Goal: Information Seeking & Learning: Check status

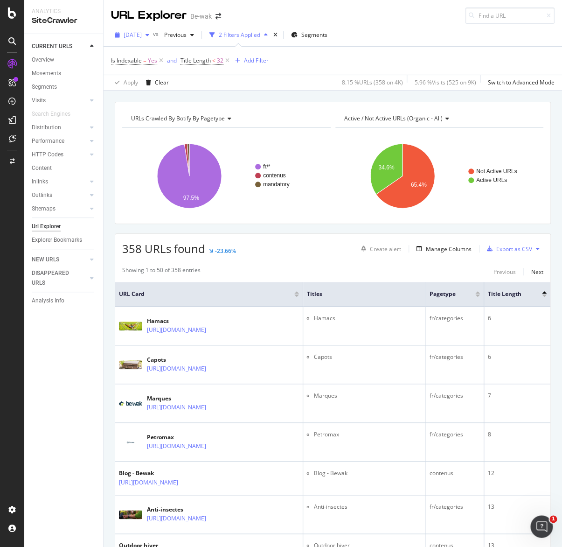
click at [142, 36] on span "[DATE]" at bounding box center [133, 35] width 18 height 8
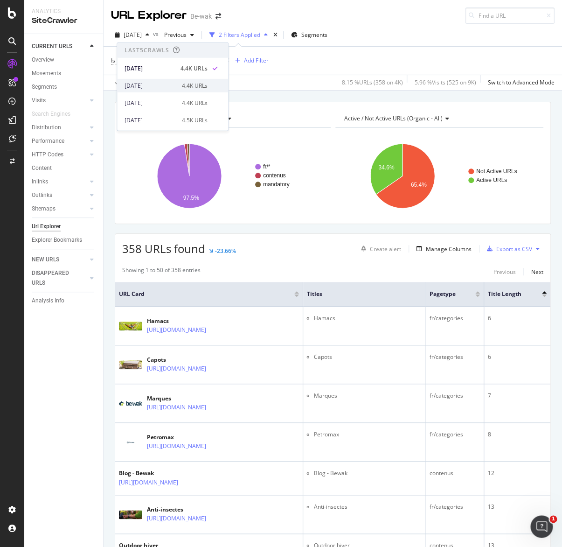
click at [198, 84] on div "4.4K URLs" at bounding box center [195, 85] width 26 height 8
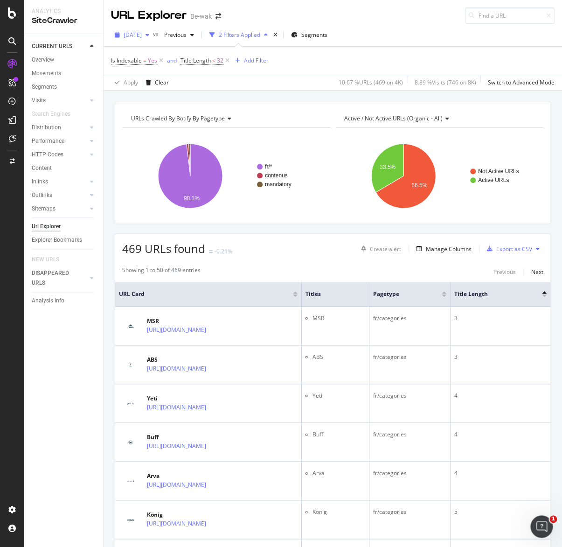
click at [142, 36] on span "[DATE]" at bounding box center [133, 35] width 18 height 8
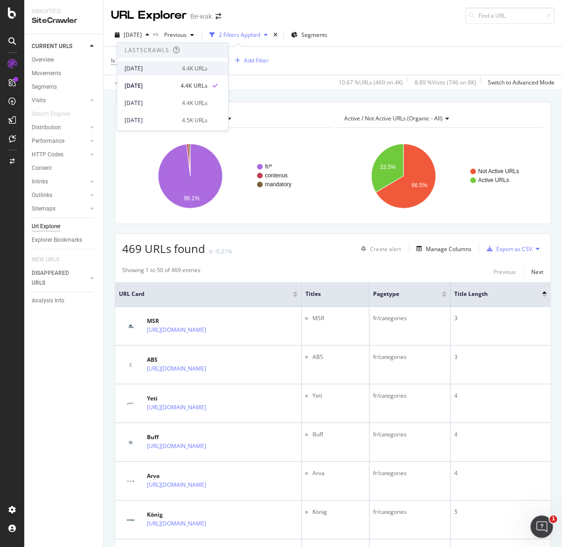
click at [163, 65] on div "[DATE]" at bounding box center [151, 68] width 52 height 8
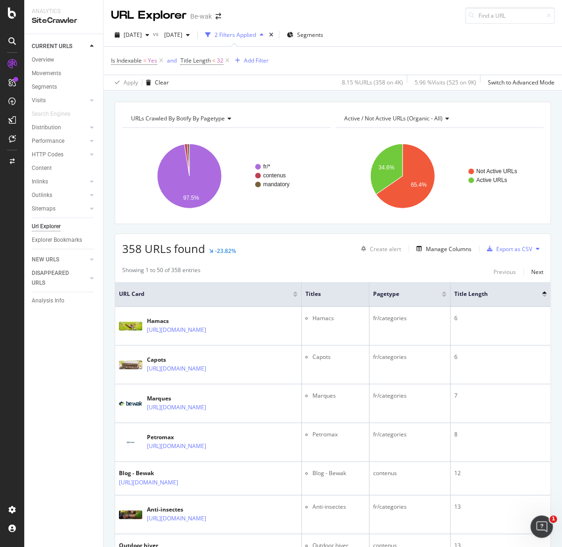
drag, startPoint x: 77, startPoint y: 433, endPoint x: 80, endPoint y: 427, distance: 6.5
click at [70, 392] on div "CURRENT URLS Overview Movements Segments Visits Analysis Orphan URLs Search Eng…" at bounding box center [63, 290] width 79 height 513
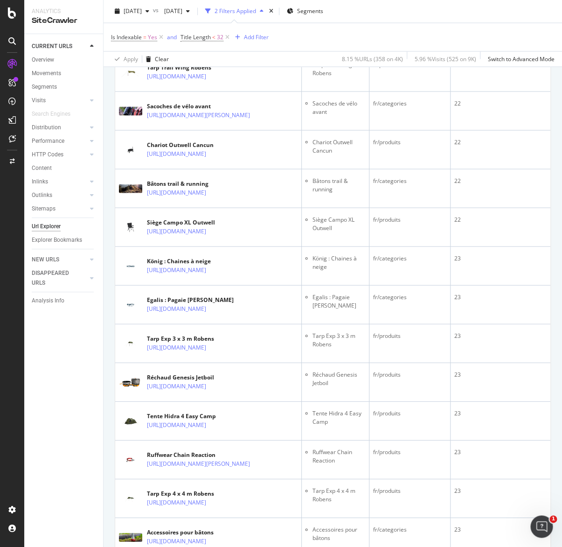
scroll to position [738, 0]
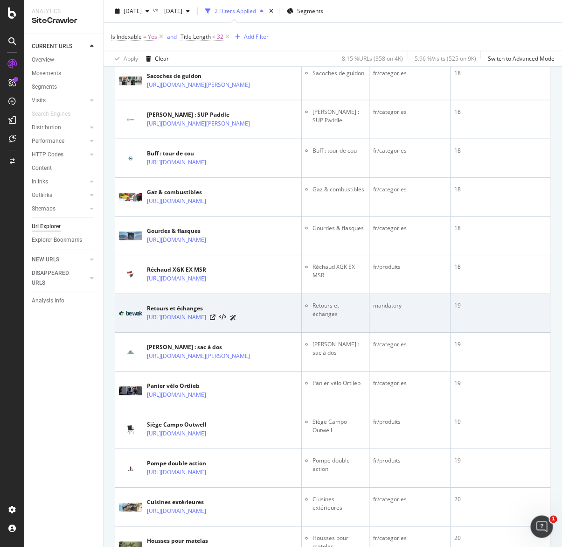
click at [466, 333] on td "19" at bounding box center [501, 313] width 100 height 39
